Goal: Task Accomplishment & Management: Complete application form

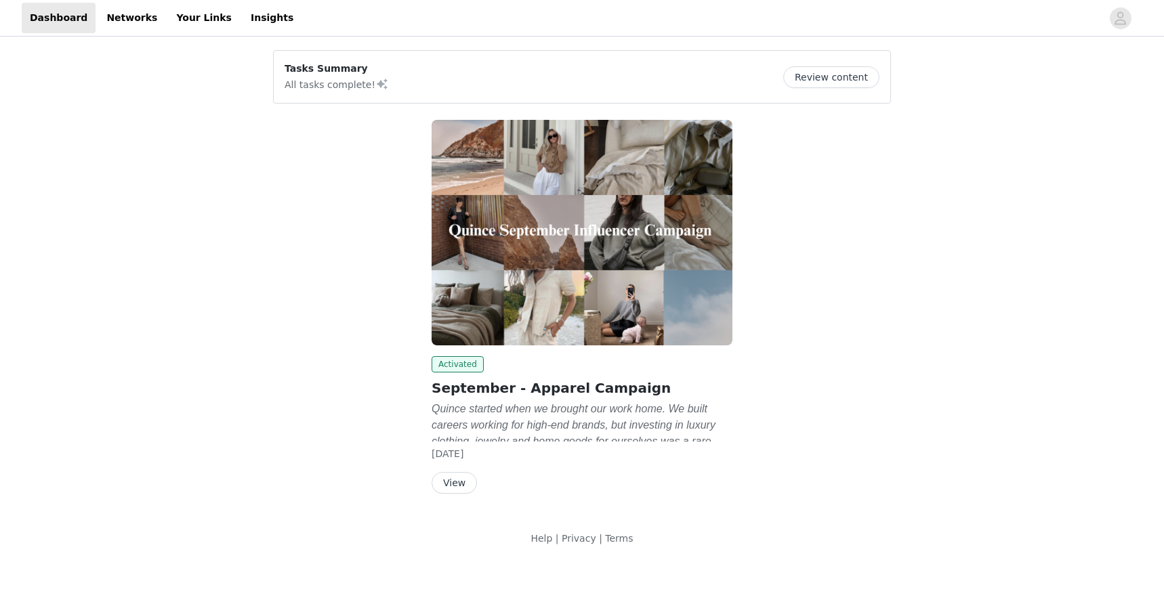
click at [811, 77] on button "Review content" at bounding box center [831, 77] width 96 height 22
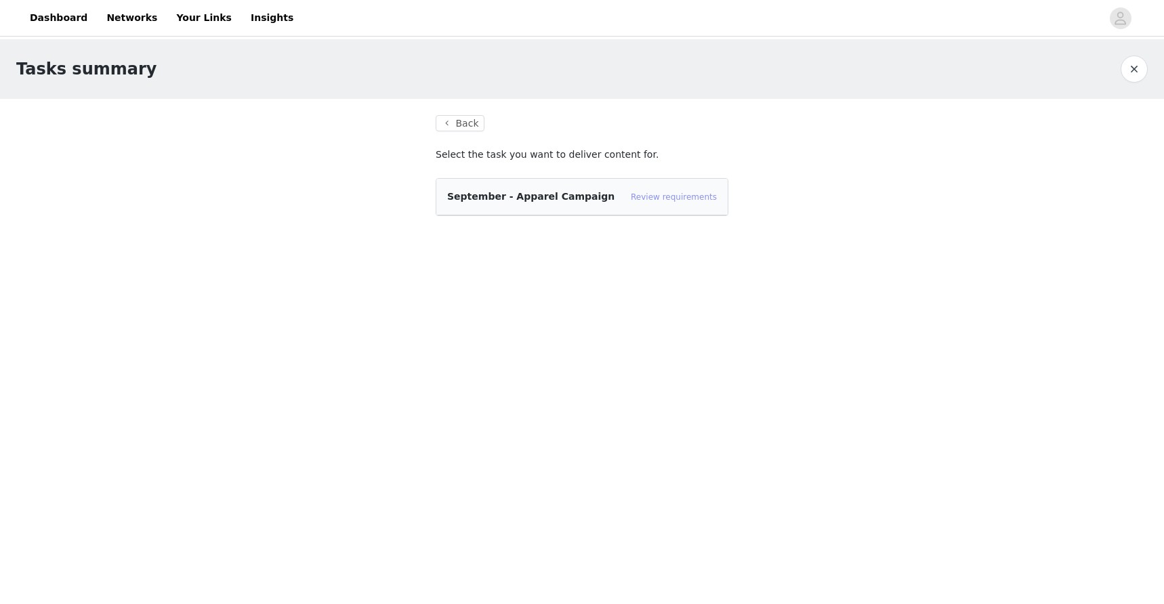
click at [680, 194] on link "Review requirements" at bounding box center [674, 196] width 86 height 9
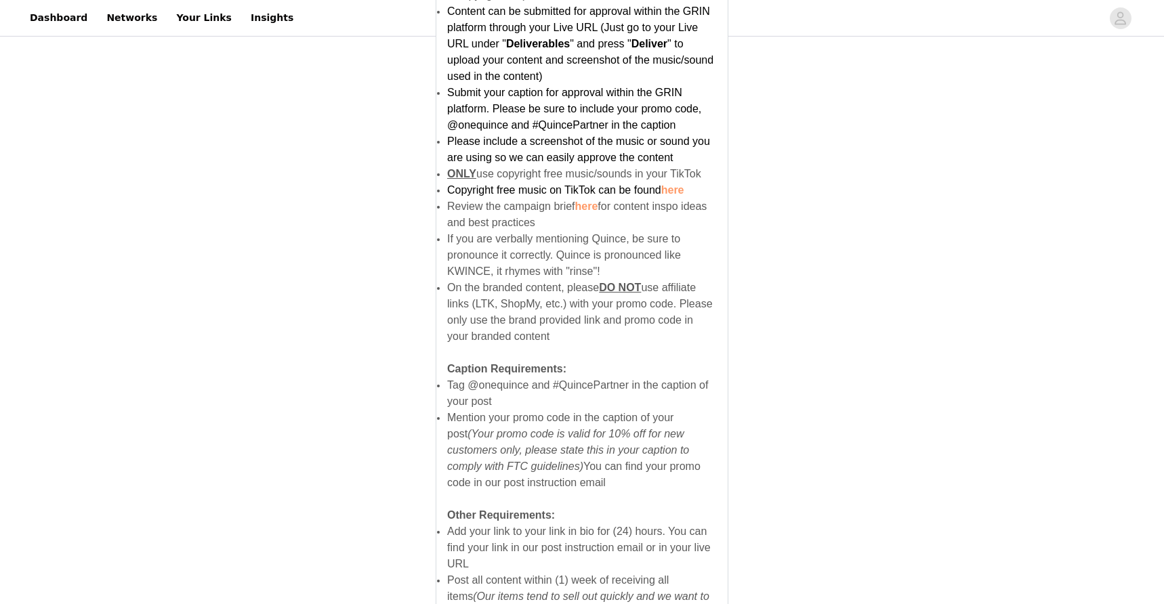
scroll to position [822, 0]
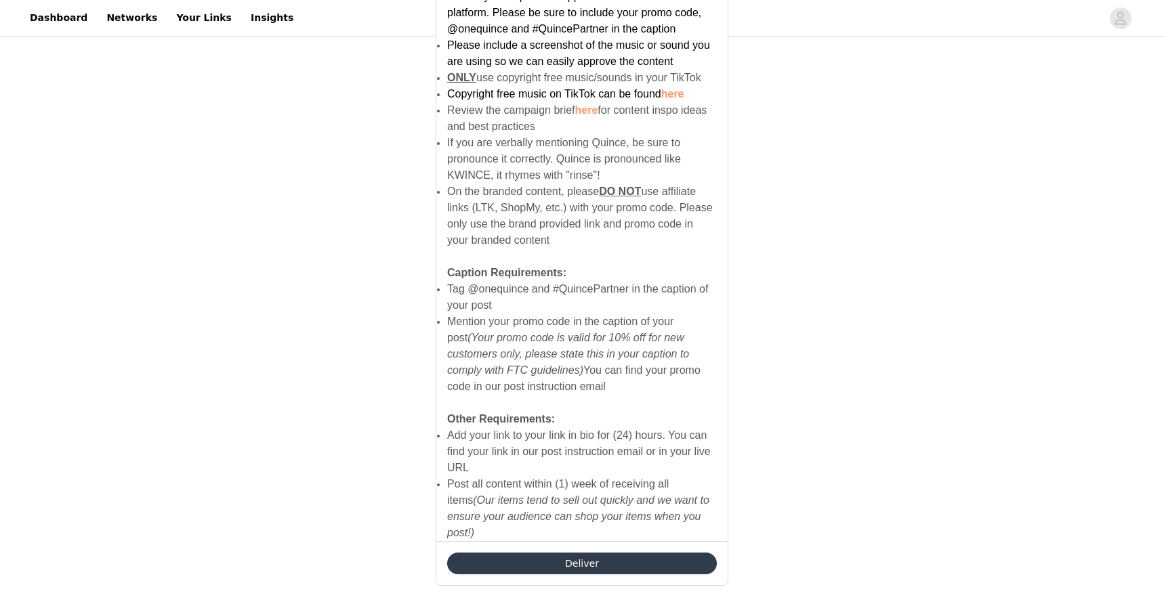
click at [571, 553] on button "Deliver" at bounding box center [582, 564] width 270 height 22
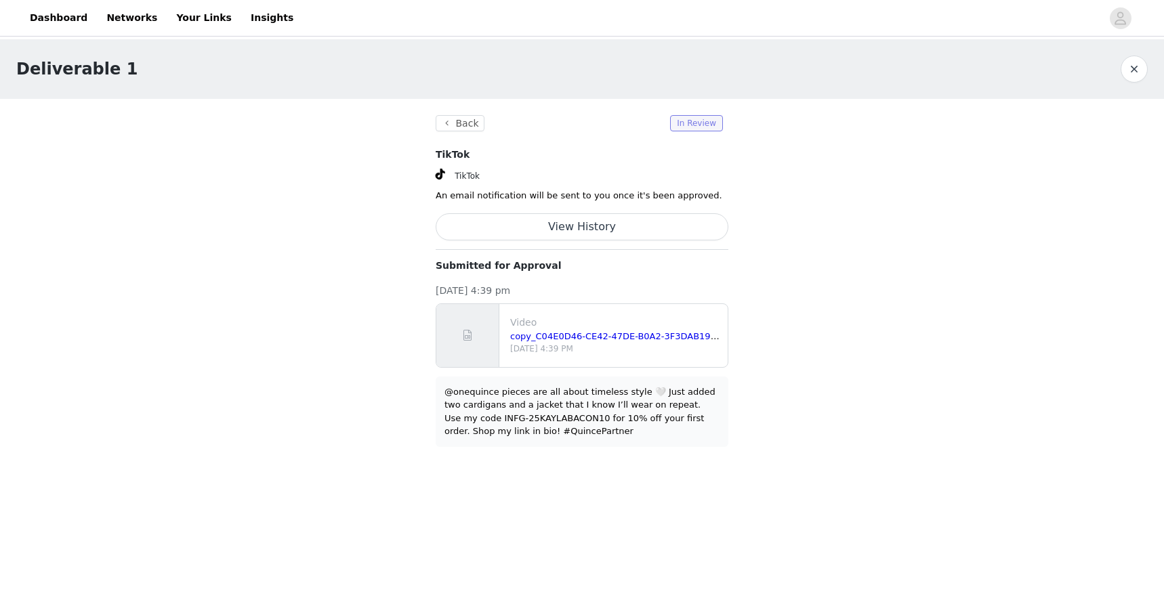
click at [713, 119] on span "In Review" at bounding box center [696, 123] width 53 height 16
click at [593, 221] on button "View History" at bounding box center [582, 226] width 293 height 27
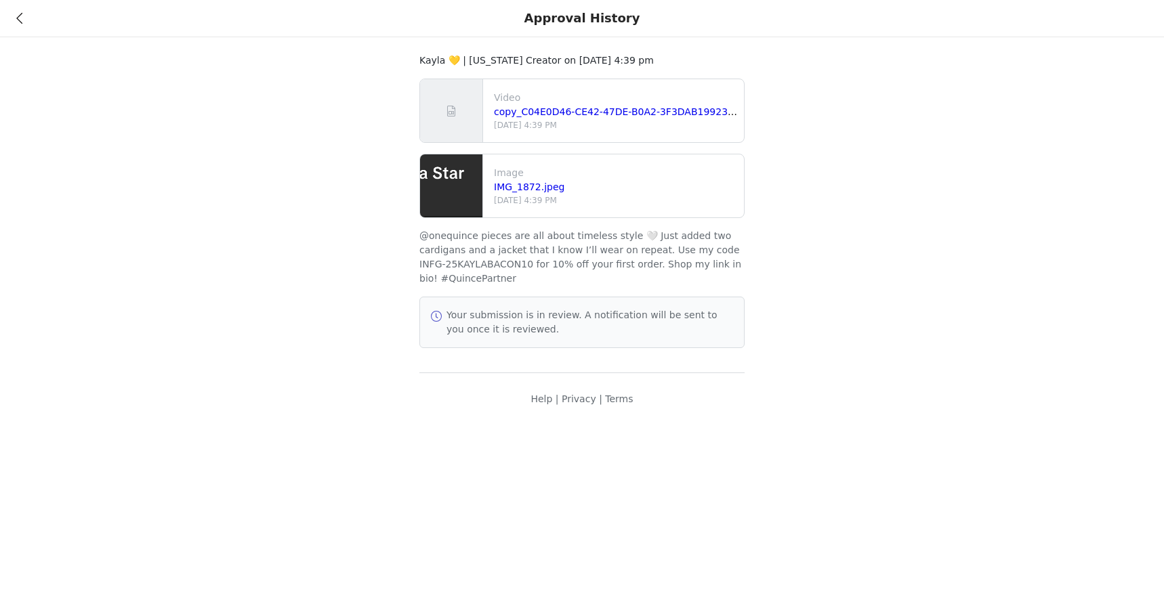
click at [519, 122] on p "[DATE] 4:39 PM" at bounding box center [616, 125] width 245 height 12
click at [520, 117] on div "copy_C04E0D46-CE42-47DE-B0A2-3F3DAB19923A.mov" at bounding box center [616, 112] width 245 height 14
click at [527, 116] on link "copy_C04E0D46-CE42-47DE-B0A2-3F3DAB19923A.mov" at bounding box center [625, 111] width 263 height 11
click at [906, 156] on div "Kayla 💛 | [US_STATE] Creator on [DATE] 4:39 pm Video copy_C04E0D46-CE42-47DE-B0…" at bounding box center [582, 211] width 1164 height 423
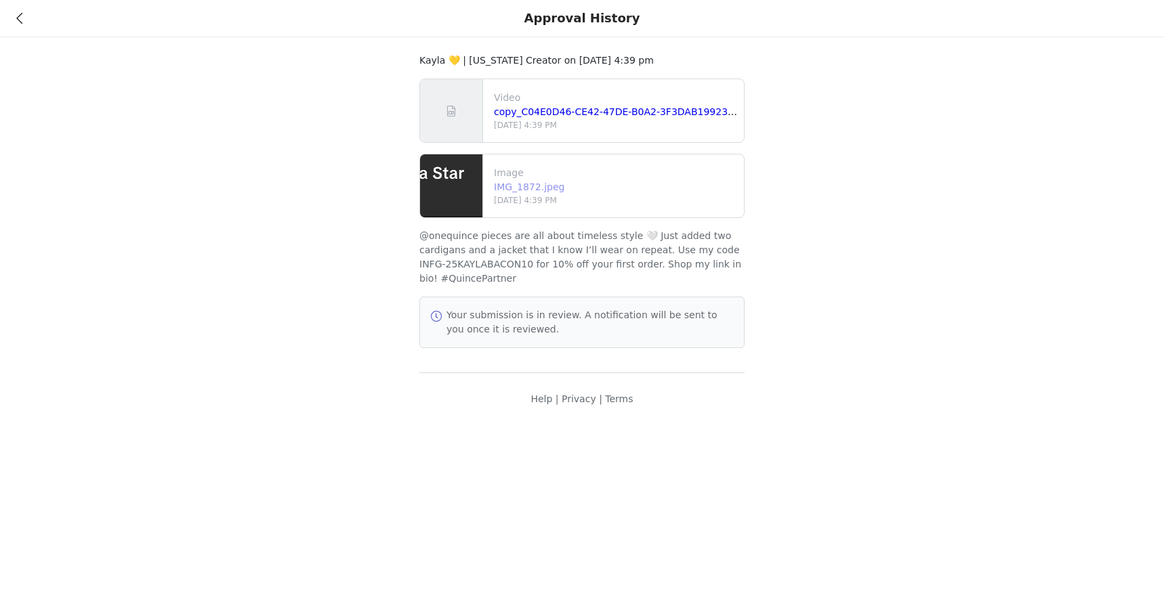
click at [511, 187] on link "IMG_1872.jpeg" at bounding box center [529, 187] width 70 height 11
